Goal: Navigation & Orientation: Understand site structure

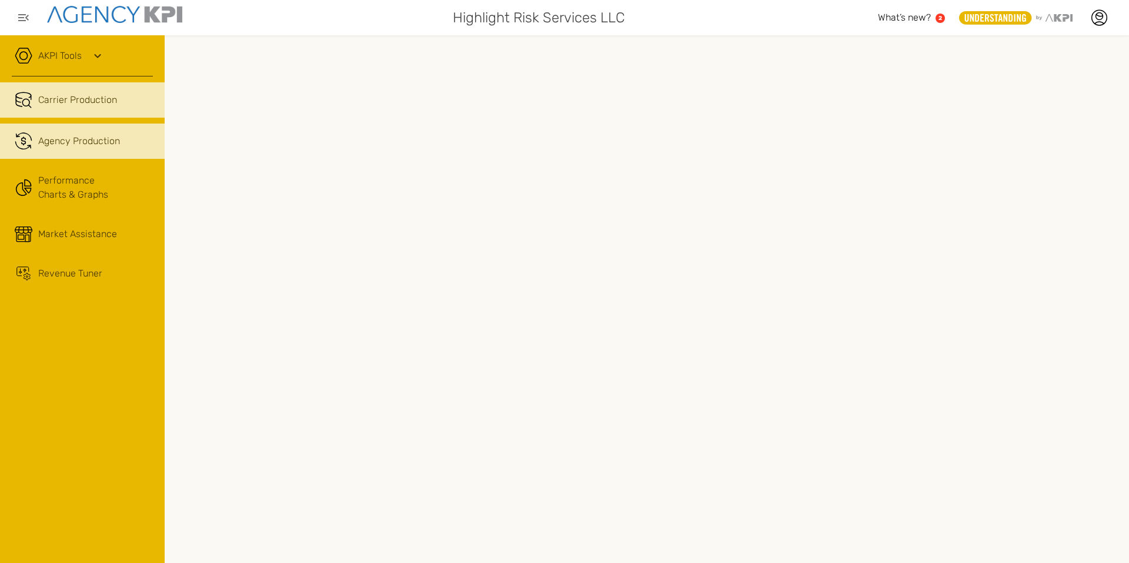
click at [82, 142] on div "Agency Production" at bounding box center [79, 141] width 82 height 14
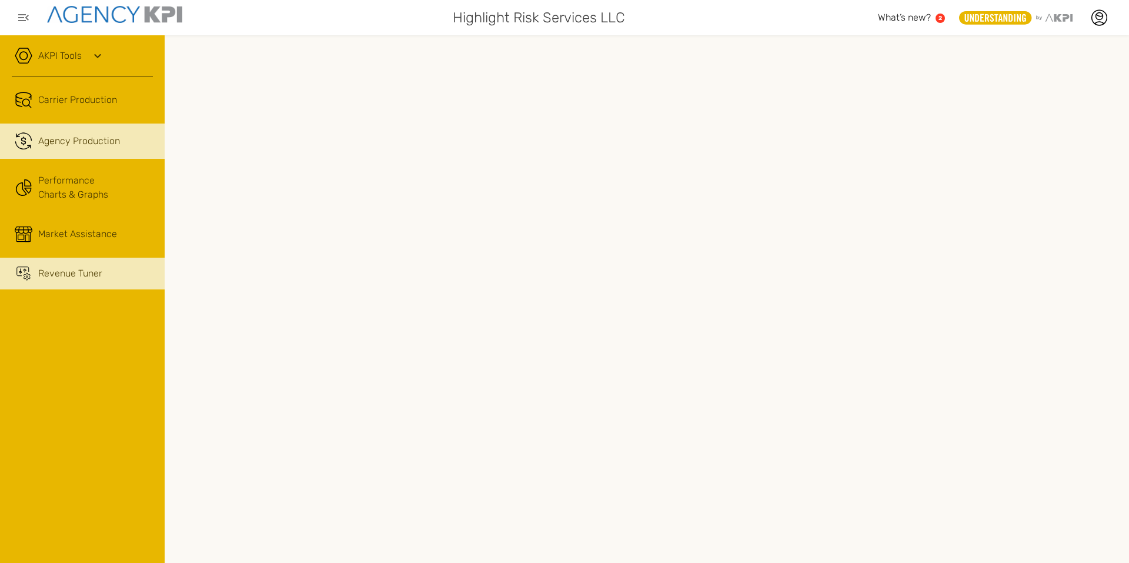
click at [58, 283] on link "Revenue Tuner" at bounding box center [82, 274] width 165 height 32
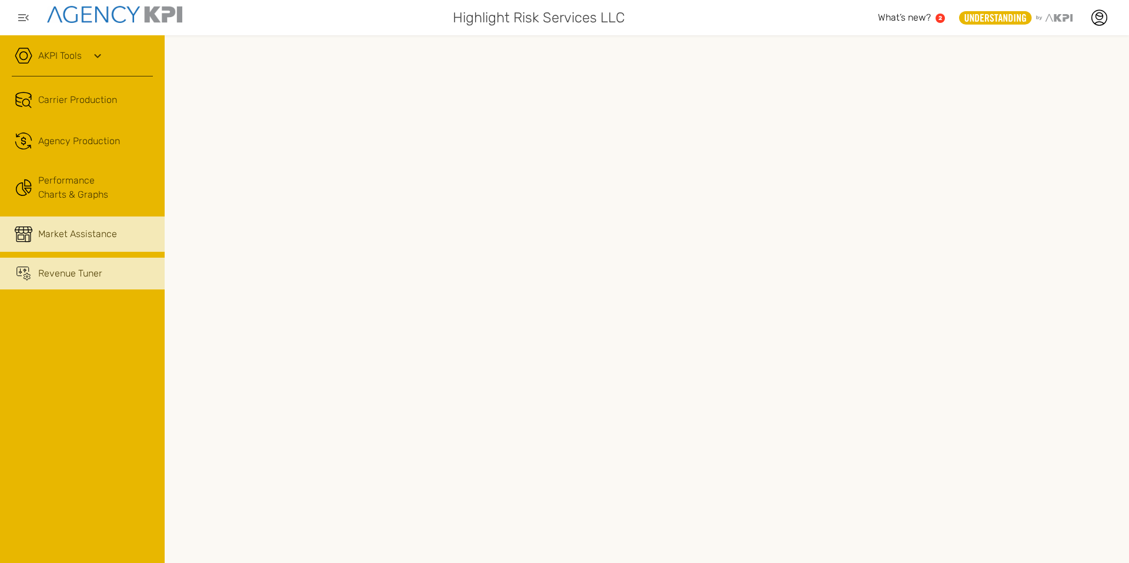
click at [62, 227] on div "Market Assistance" at bounding box center [77, 234] width 79 height 14
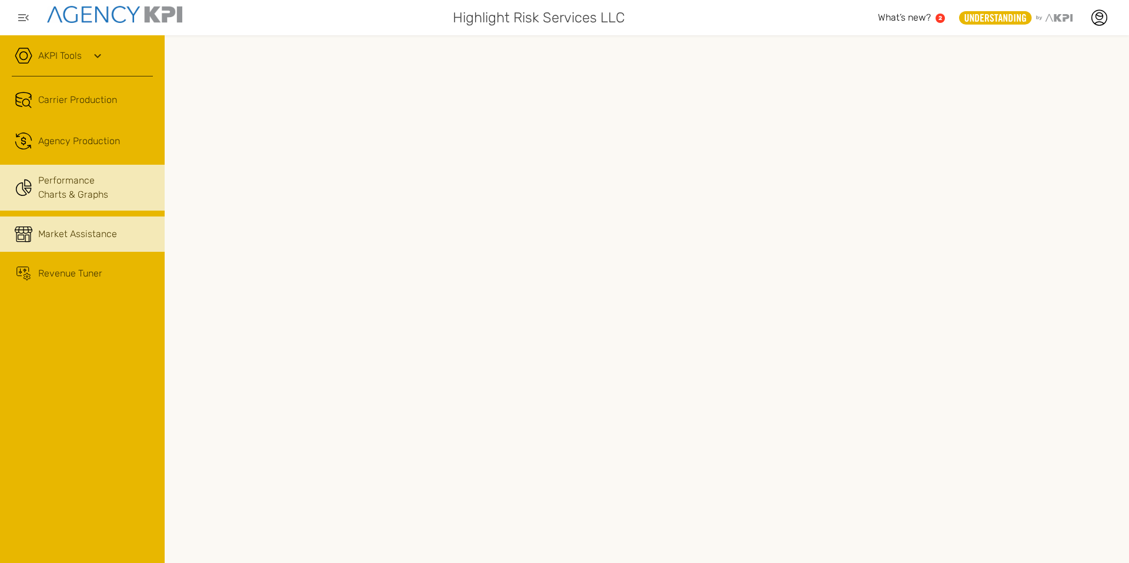
click at [83, 193] on link "Performance Charts & Graphs" at bounding box center [82, 188] width 165 height 46
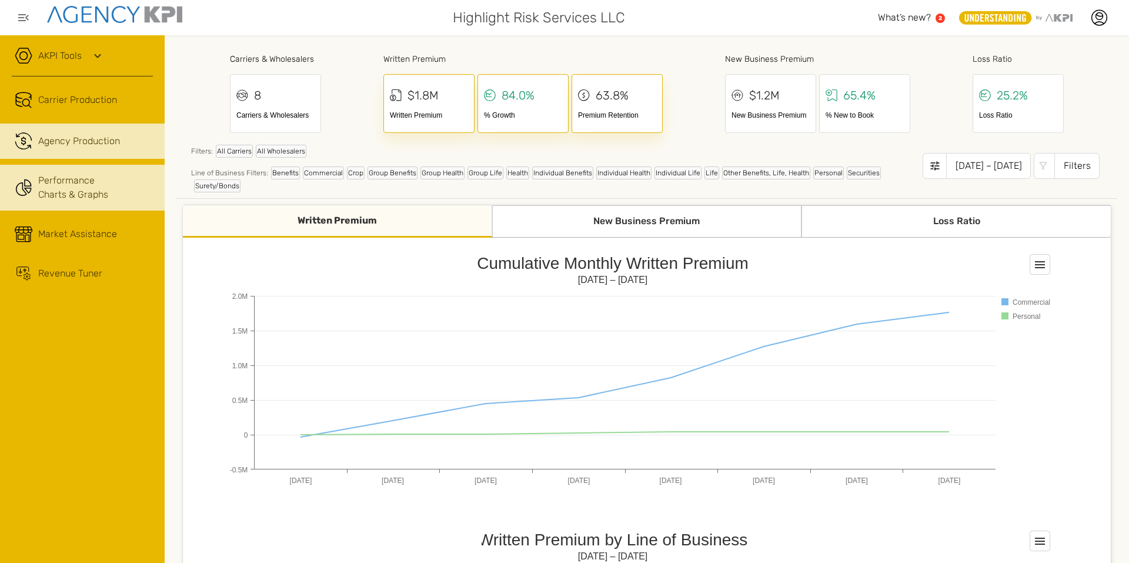
click at [83, 137] on div "Agency Production" at bounding box center [79, 141] width 82 height 14
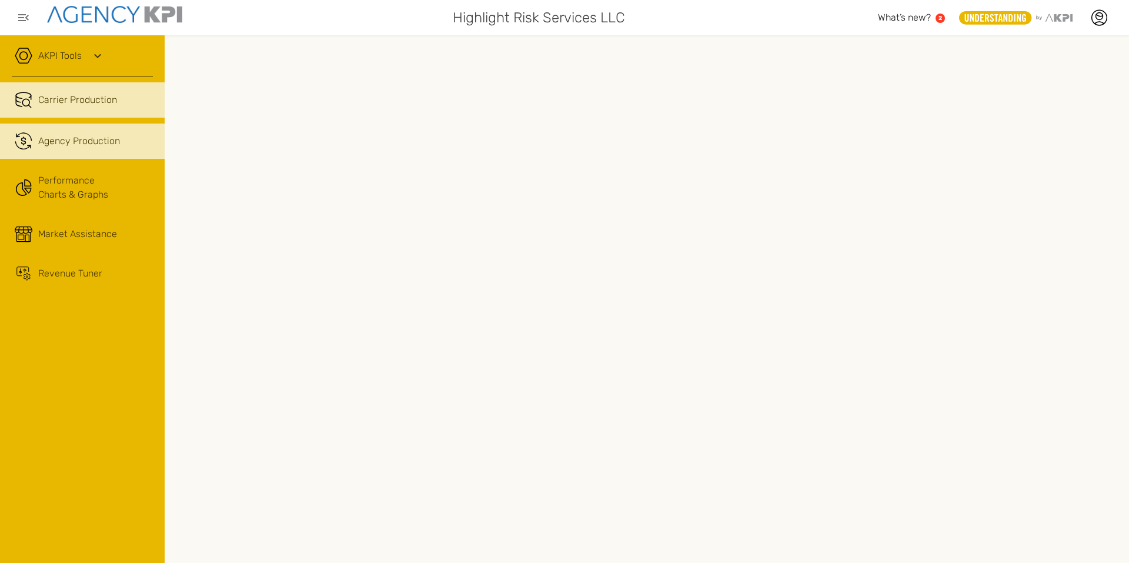
click at [106, 102] on span "Carrier Production" at bounding box center [77, 100] width 79 height 14
